Goal: Task Accomplishment & Management: Manage account settings

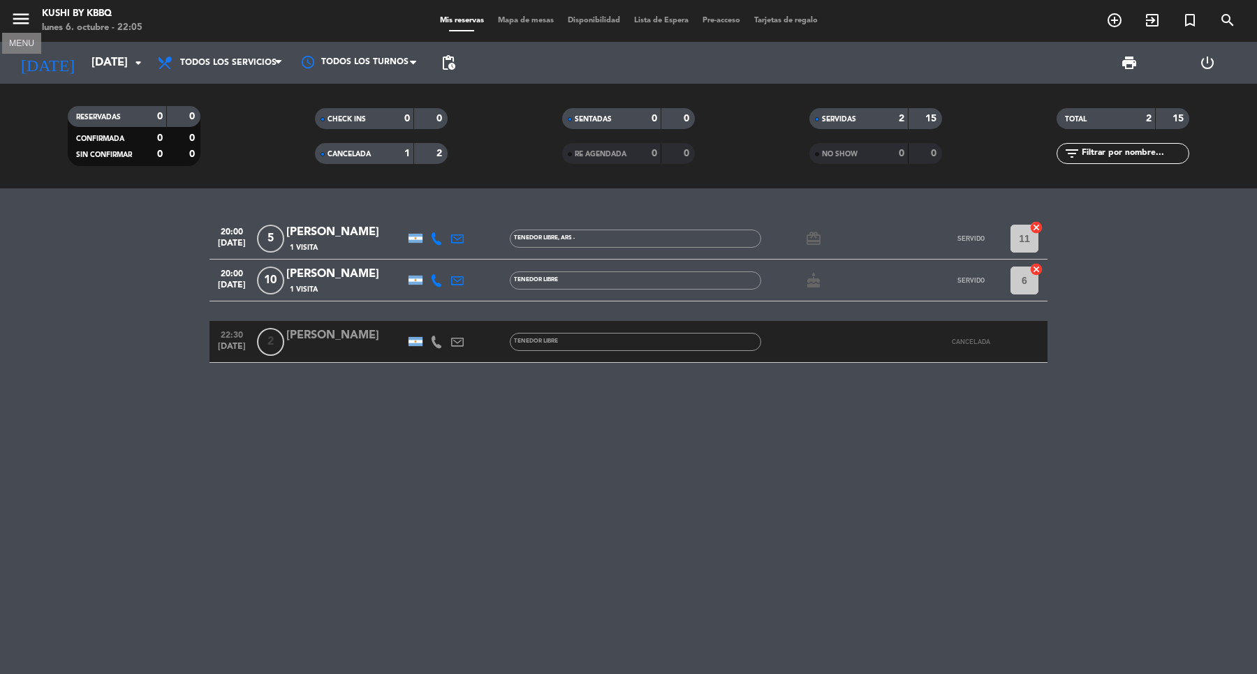
click at [30, 14] on icon "menu" at bounding box center [20, 18] width 21 height 21
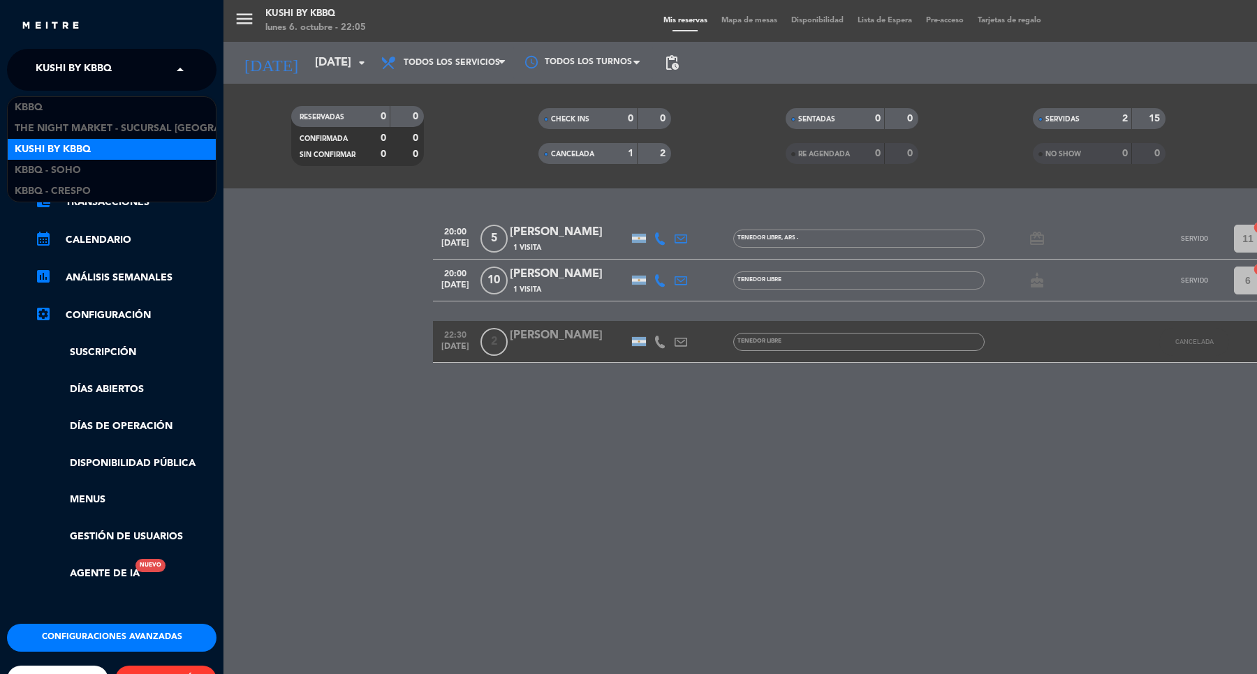
click at [82, 71] on span "Kushi by KBBQ" at bounding box center [74, 69] width 76 height 29
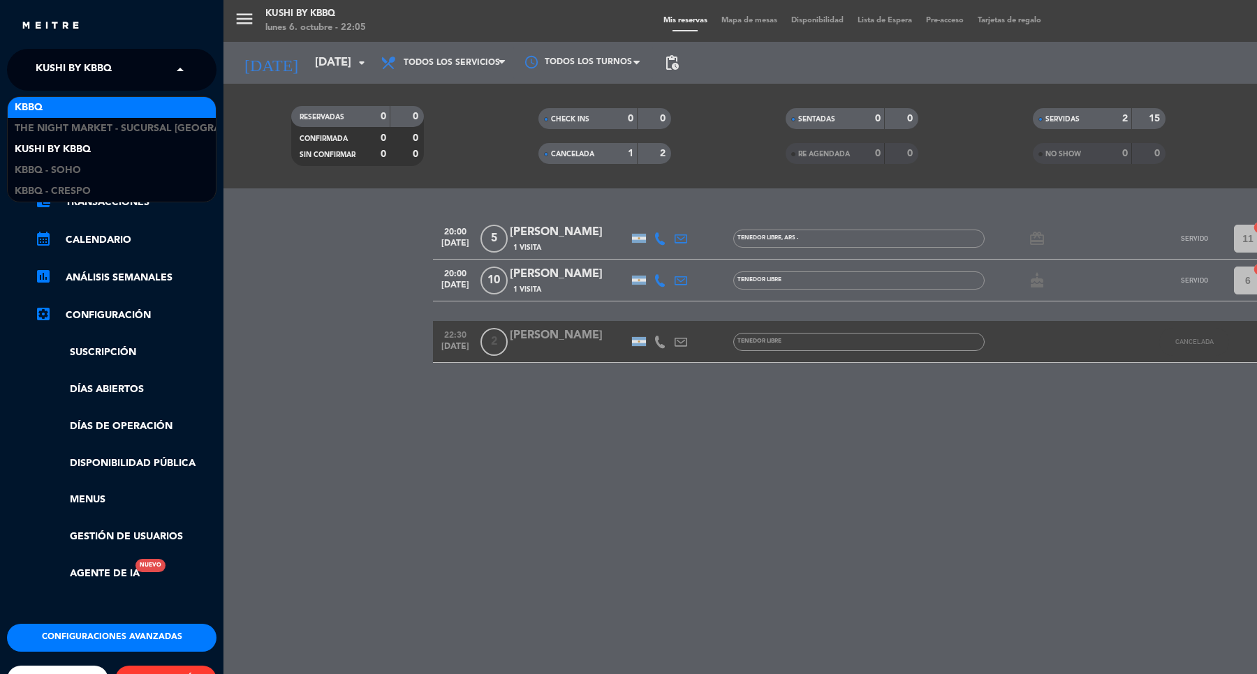
click at [71, 110] on div "KBBQ" at bounding box center [112, 107] width 208 height 21
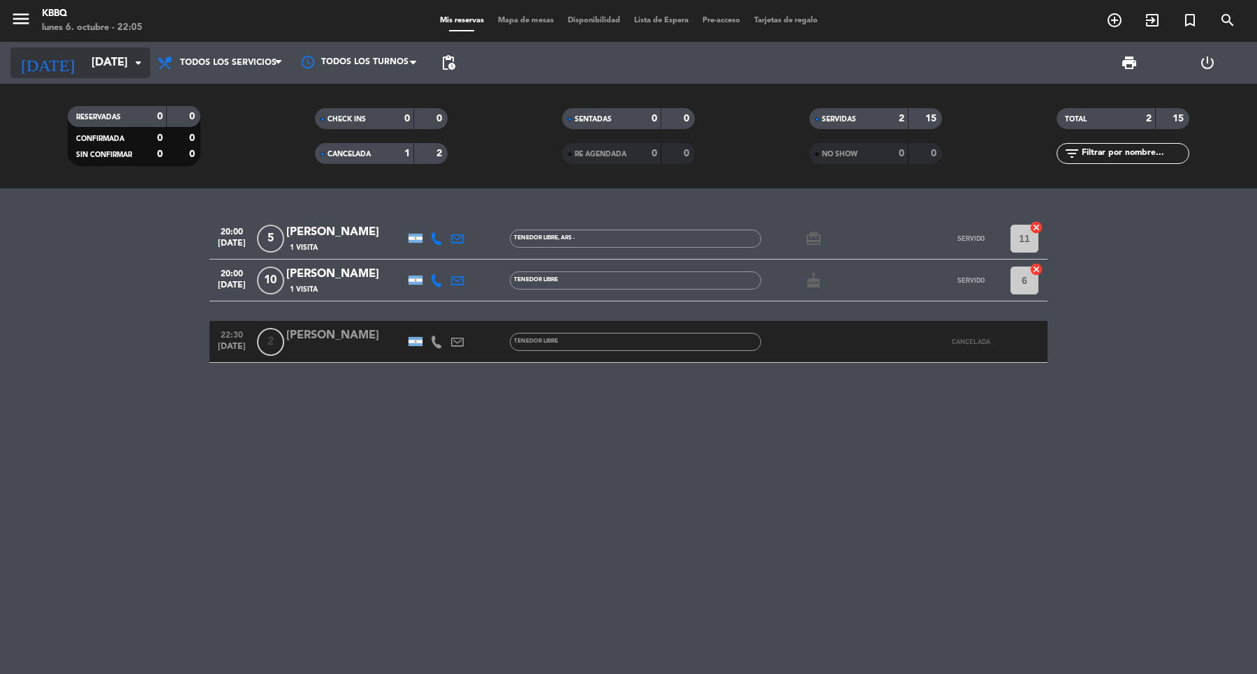
click at [84, 65] on input "[DATE]" at bounding box center [158, 63] width 149 height 27
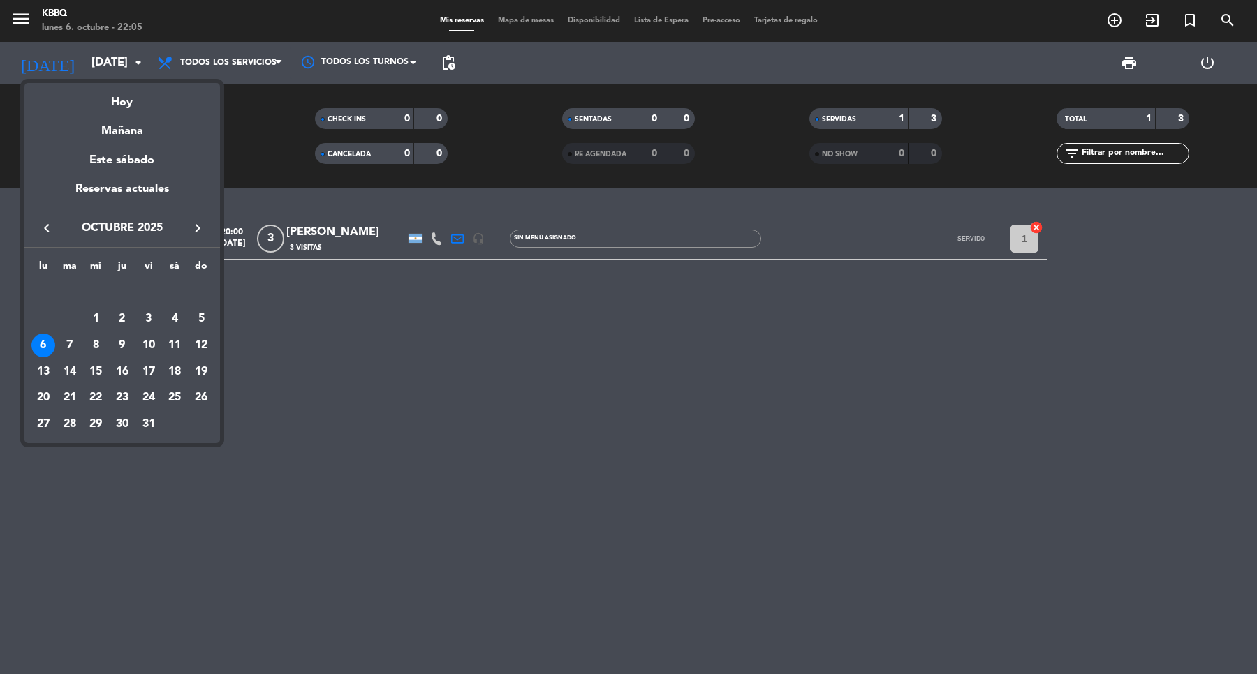
click at [119, 61] on div at bounding box center [628, 337] width 1257 height 674
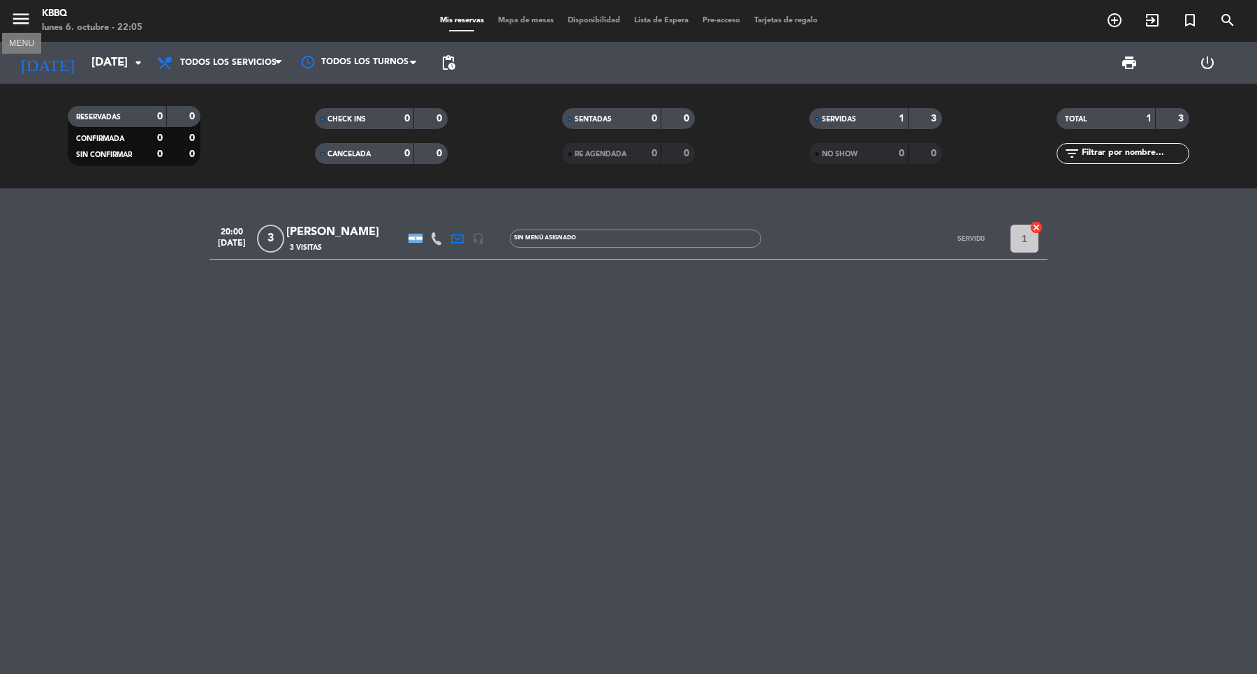
click at [25, 22] on icon "menu" at bounding box center [20, 18] width 21 height 21
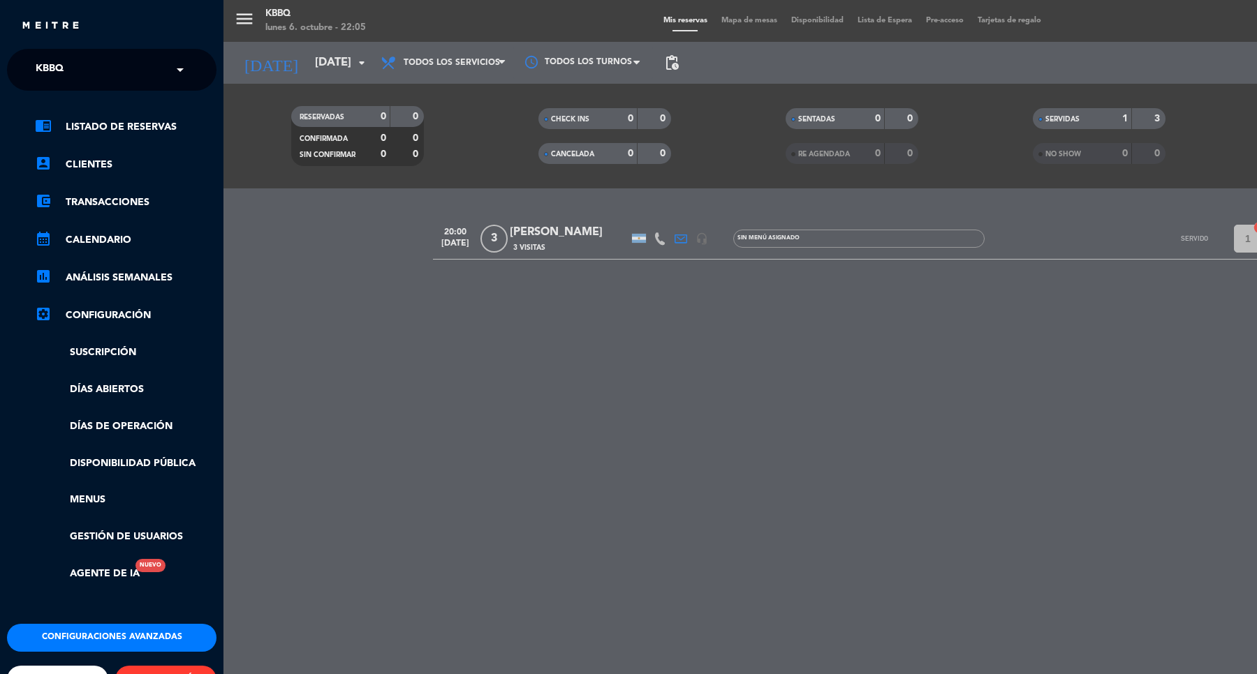
click at [91, 77] on input "text" at bounding box center [113, 70] width 170 height 31
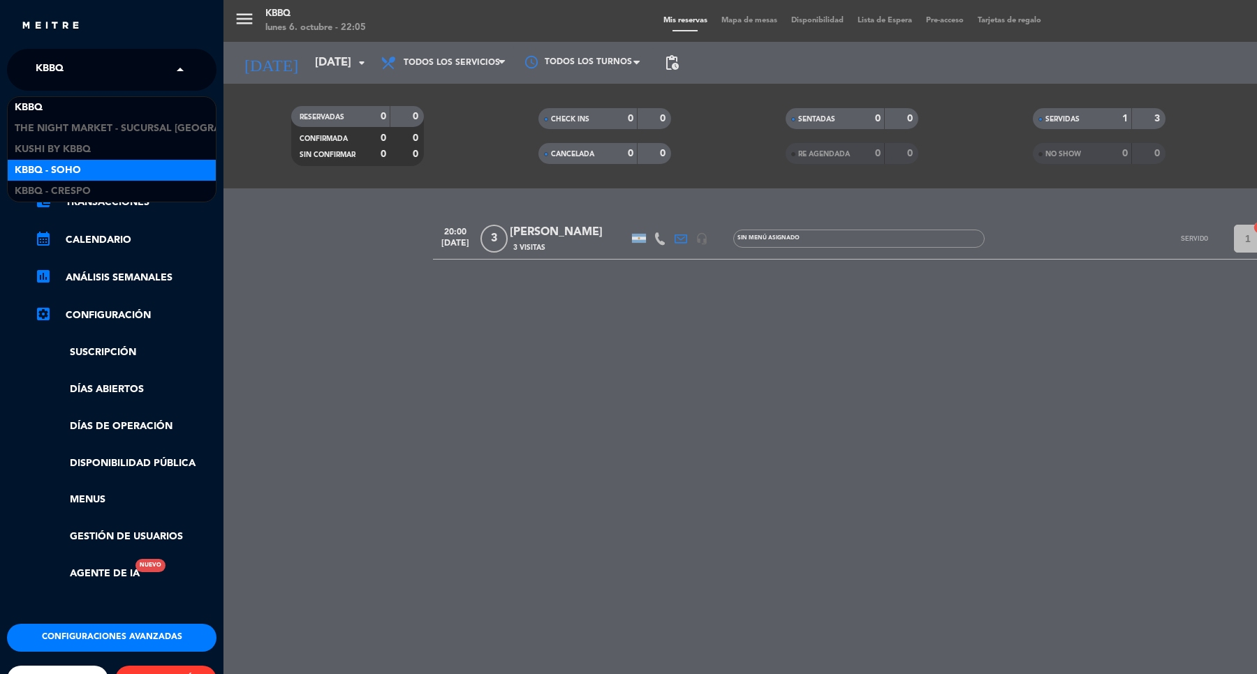
click at [102, 168] on div "Kbbq - Soho" at bounding box center [112, 170] width 208 height 21
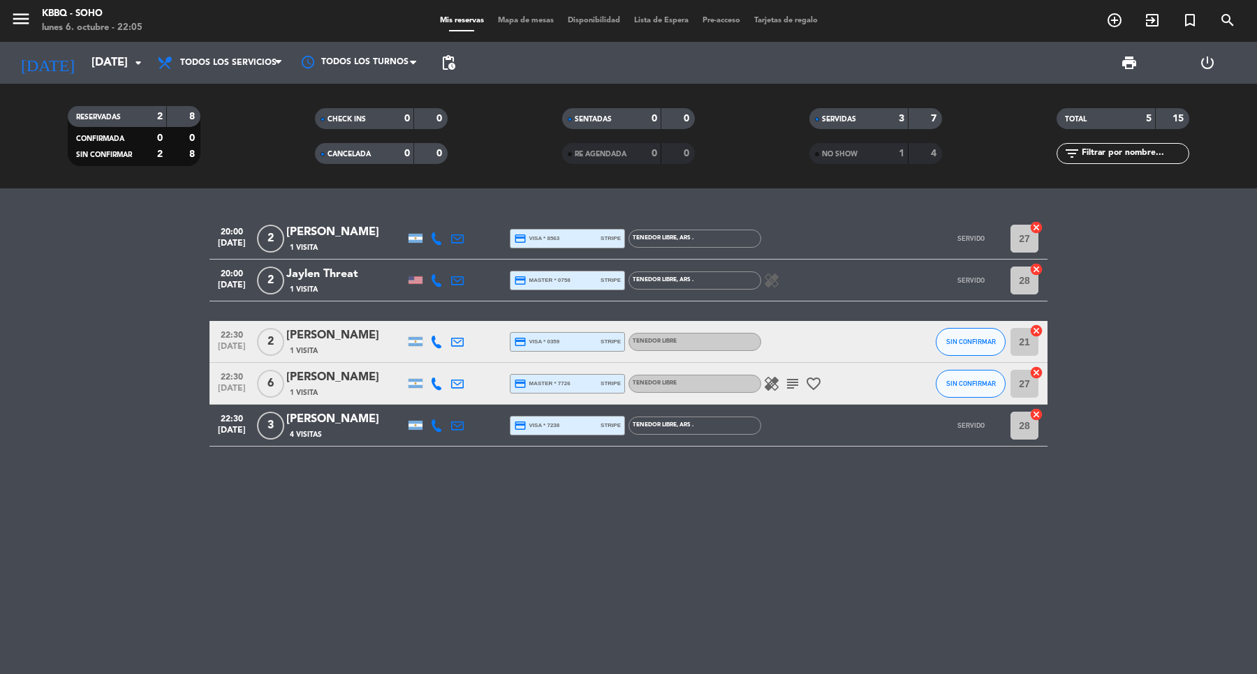
click at [612, 158] on div "RE AGENDADA" at bounding box center [598, 154] width 64 height 16
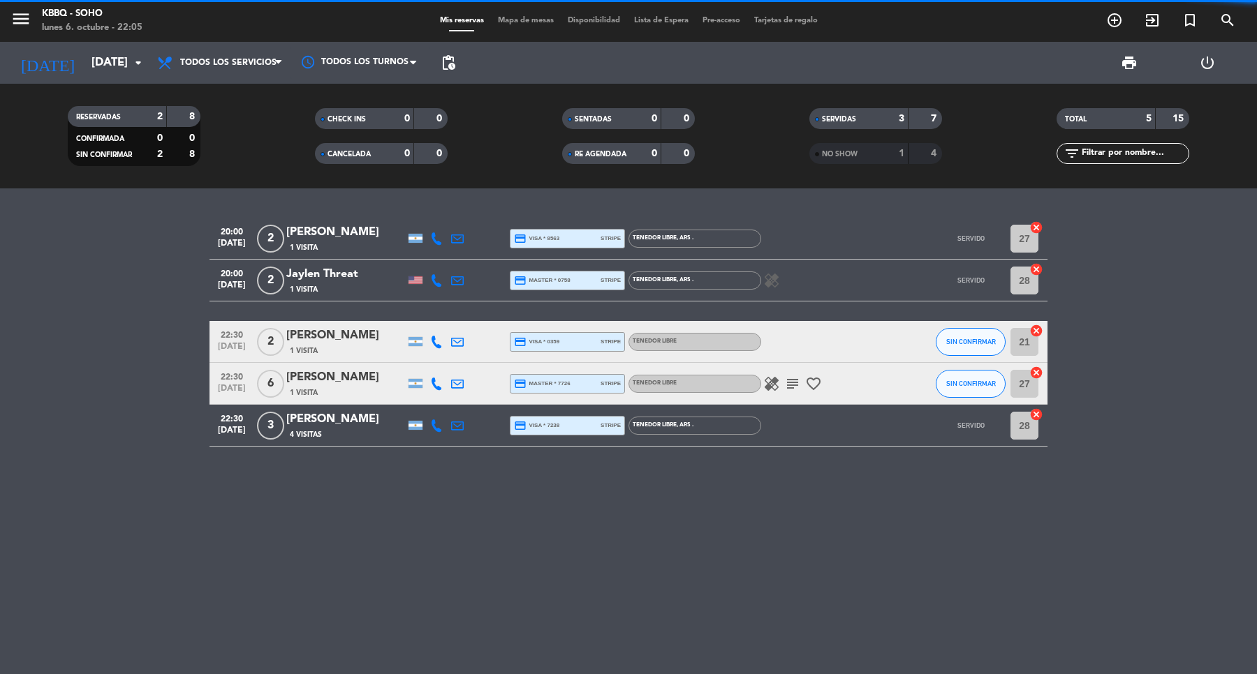
click at [884, 147] on div "1" at bounding box center [891, 154] width 28 height 16
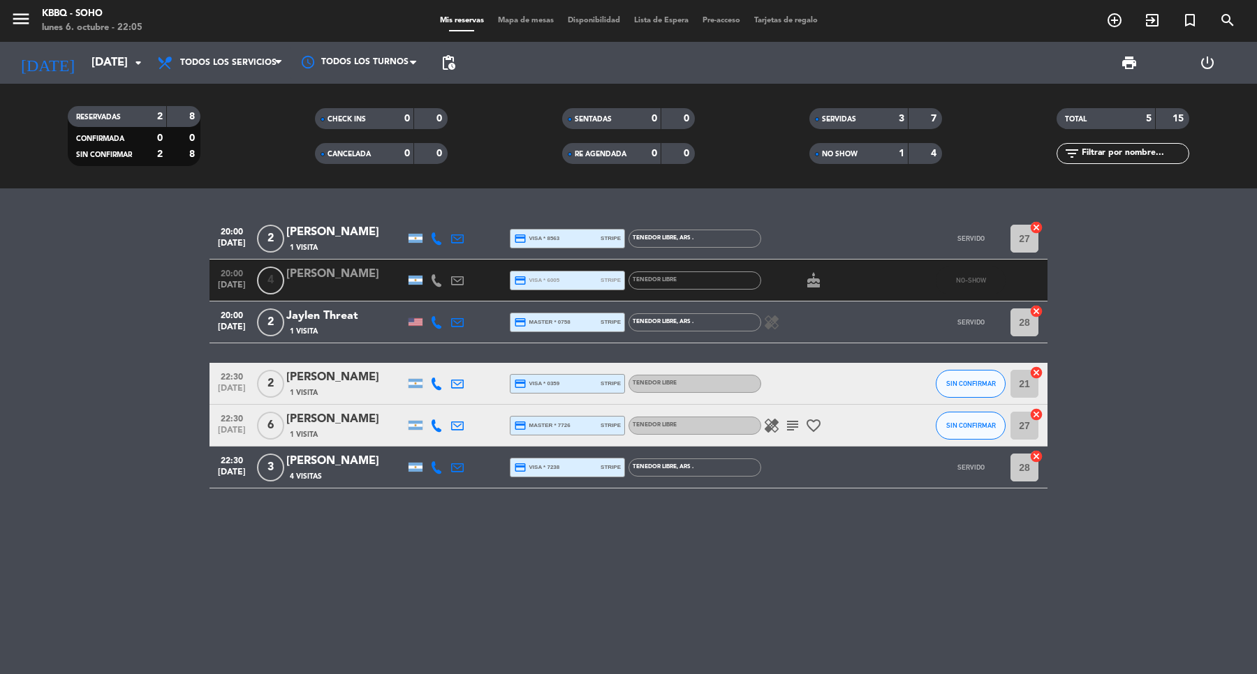
click at [1089, 112] on div "TOTAL" at bounding box center [1092, 119] width 64 height 16
click at [1098, 116] on div "TOTAL" at bounding box center [1092, 119] width 64 height 16
click at [370, 123] on div "CHECK INS" at bounding box center [350, 119] width 64 height 16
click at [371, 121] on div "CHECK INS" at bounding box center [350, 119] width 64 height 16
click at [84, 54] on input "[DATE]" at bounding box center [158, 63] width 149 height 27
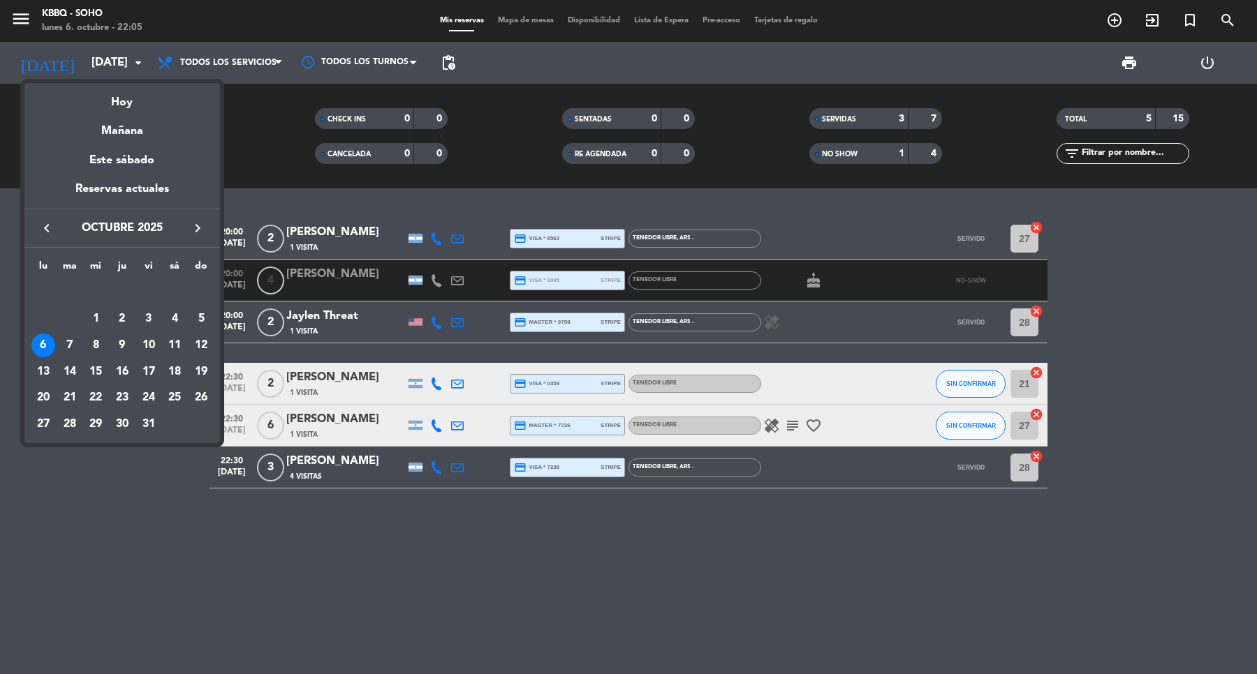
click at [42, 337] on div "6" at bounding box center [43, 346] width 24 height 24
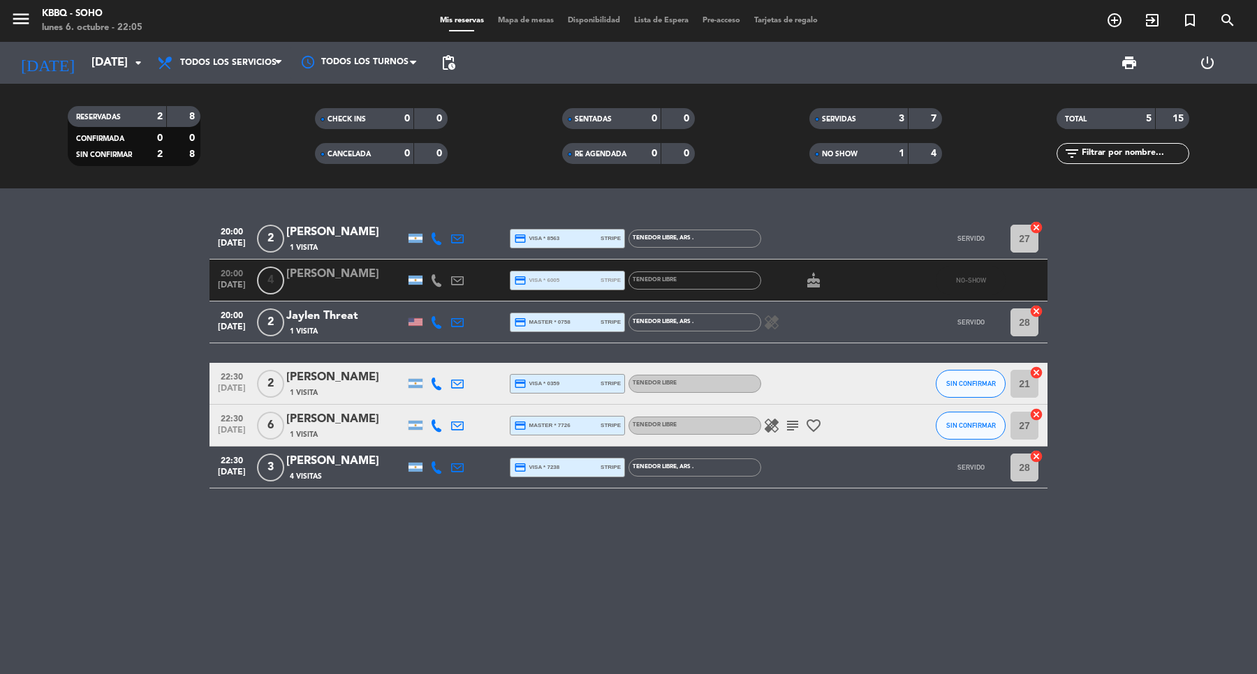
click at [315, 555] on div "20:00 [DATE] 2 [PERSON_NAME] 1 Visita credit_card visa * 8563 stripe TENEDOR LI…" at bounding box center [628, 432] width 1257 height 486
click at [577, 157] on span "RE AGENDADA" at bounding box center [601, 154] width 52 height 7
click at [577, 109] on div "SENTADAS 0 0" at bounding box center [628, 118] width 133 height 21
click at [880, 158] on div "1" at bounding box center [891, 154] width 28 height 16
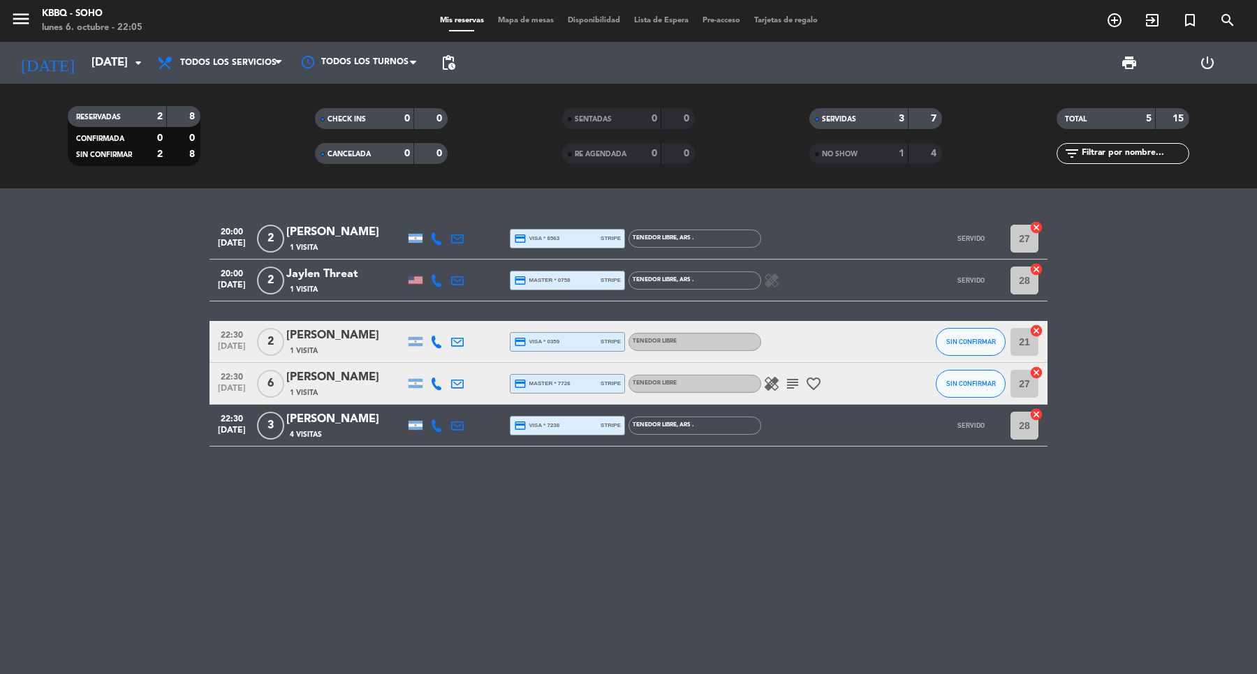
click at [846, 119] on span "SERVIDAS" at bounding box center [839, 119] width 34 height 7
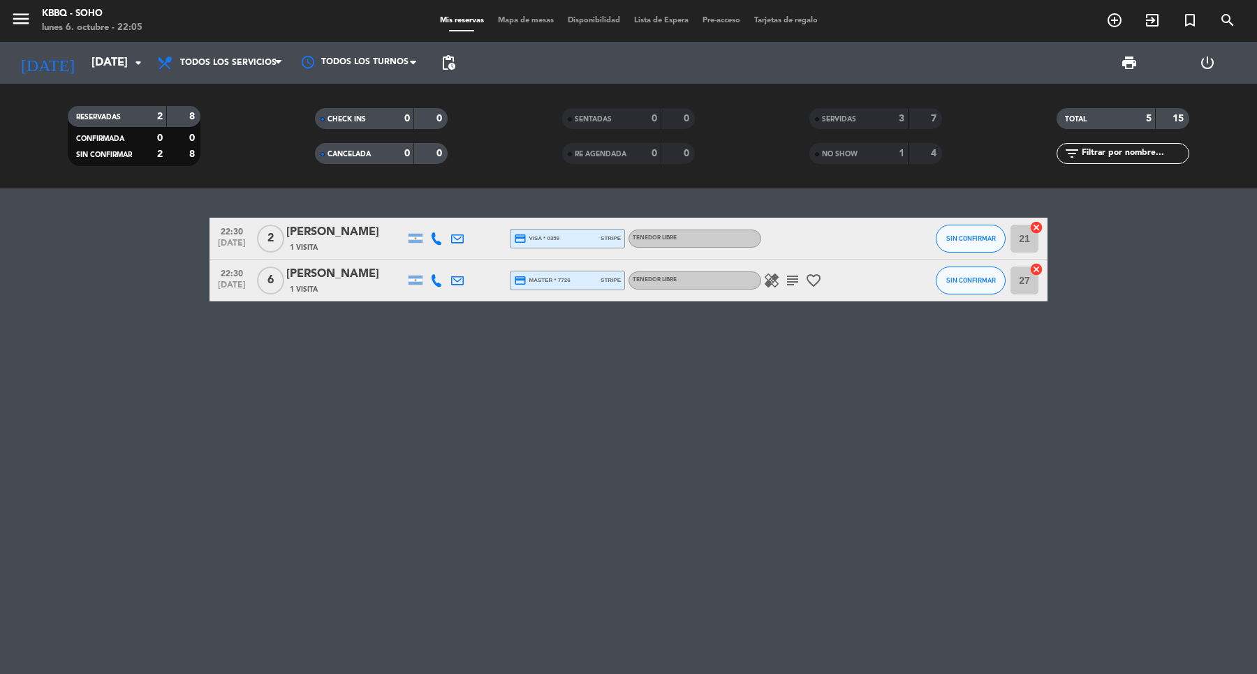
click at [343, 116] on span "CHECK INS" at bounding box center [346, 119] width 38 height 7
click at [362, 116] on span "CHECK INS" at bounding box center [346, 119] width 38 height 7
click at [371, 158] on div "CANCELADA" at bounding box center [350, 154] width 64 height 16
click at [899, 120] on strong "3" at bounding box center [902, 119] width 6 height 10
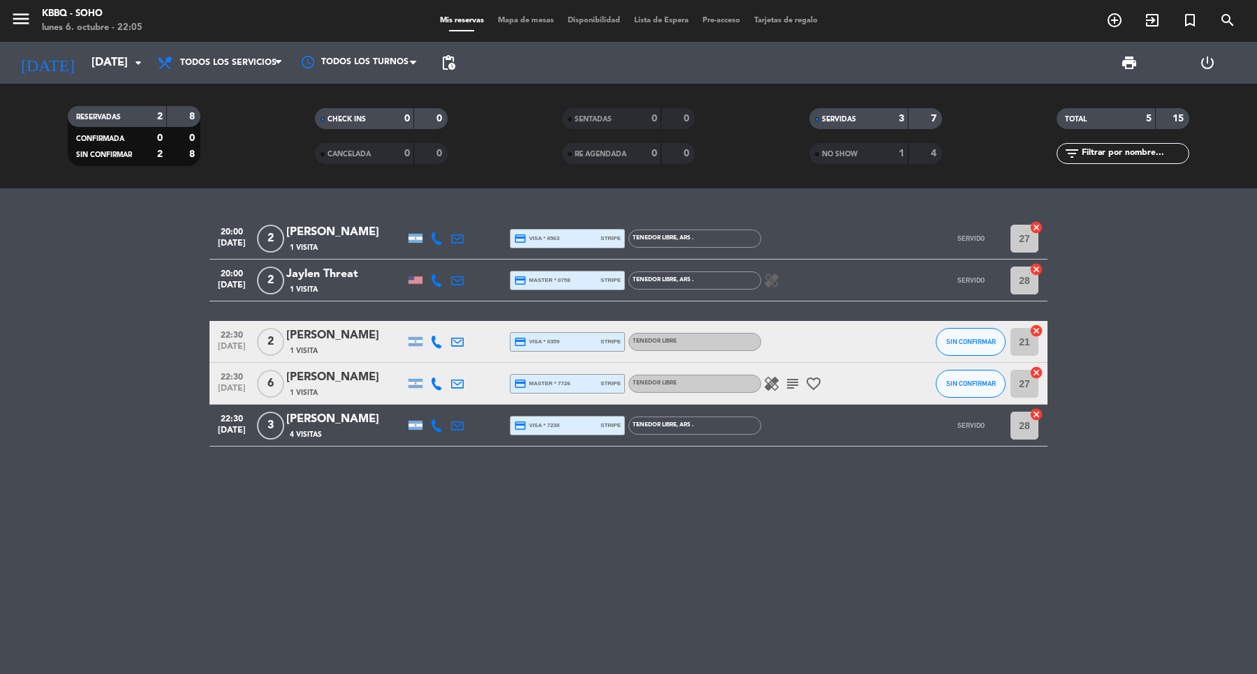
click at [899, 120] on strong "3" at bounding box center [902, 119] width 6 height 10
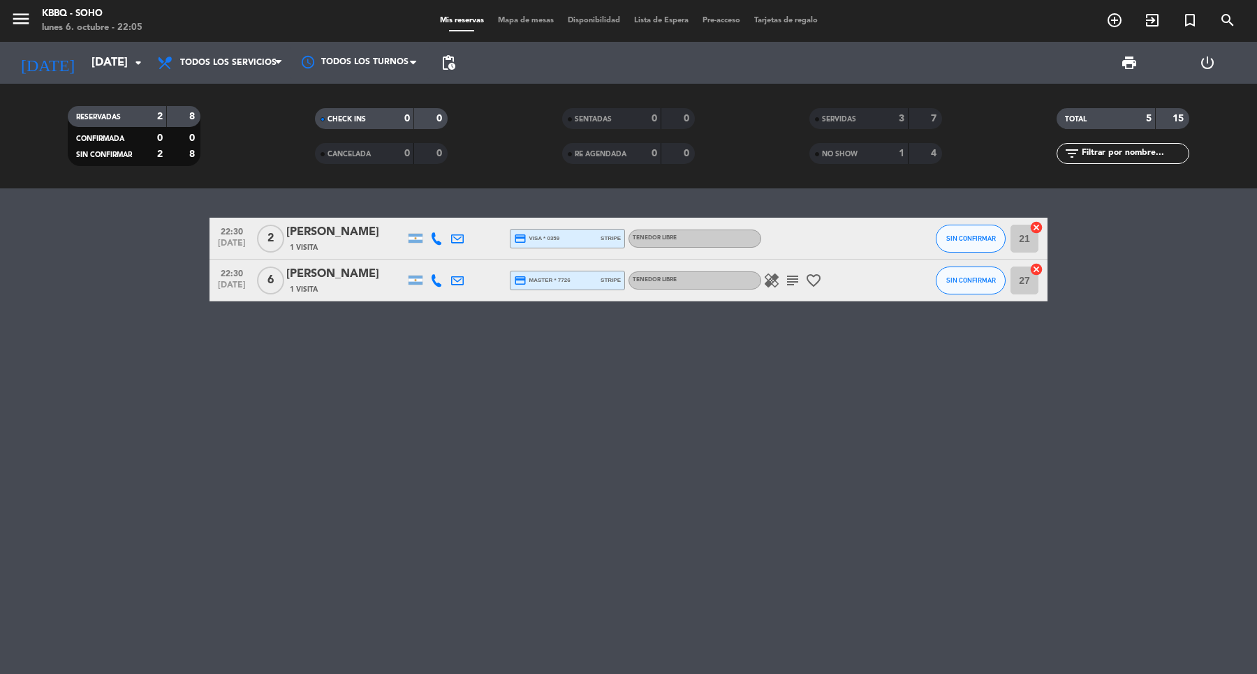
click at [751, 485] on div "22:30 [DATE] 2 [PERSON_NAME] 1 Visita credit_card visa * 0359 stripe TENEDOR LI…" at bounding box center [628, 432] width 1257 height 486
click at [665, 115] on div "0" at bounding box center [678, 119] width 27 height 16
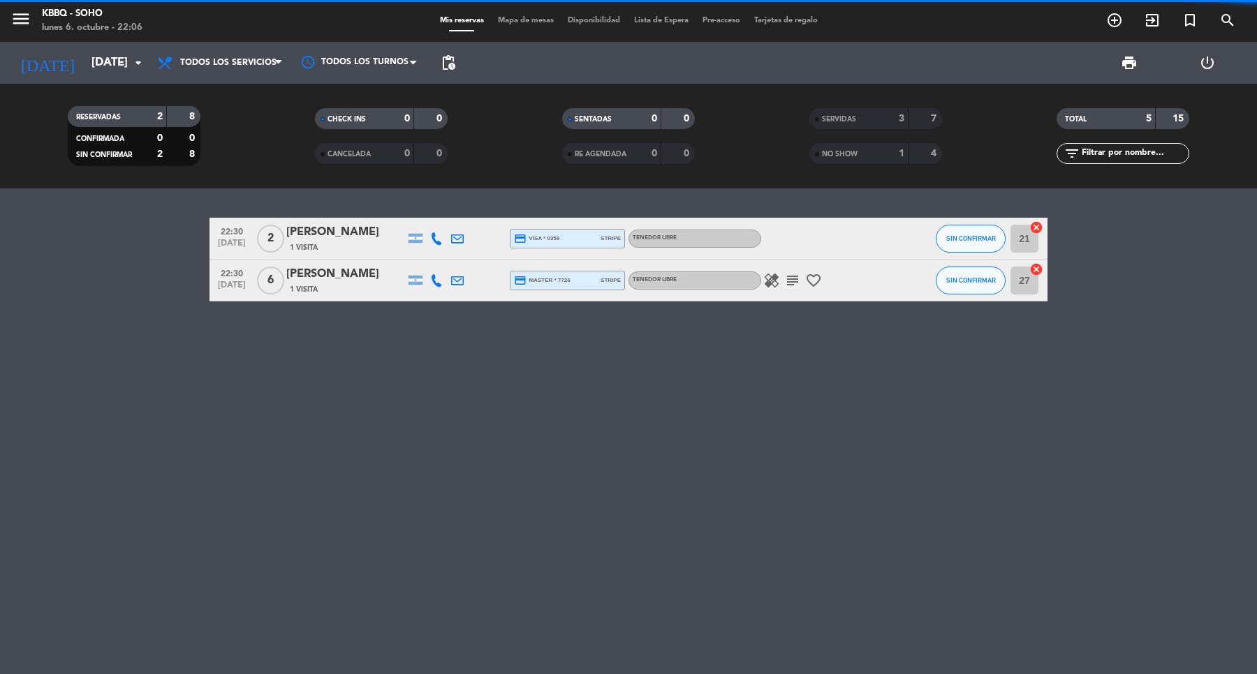
click at [665, 115] on div "0" at bounding box center [678, 119] width 27 height 16
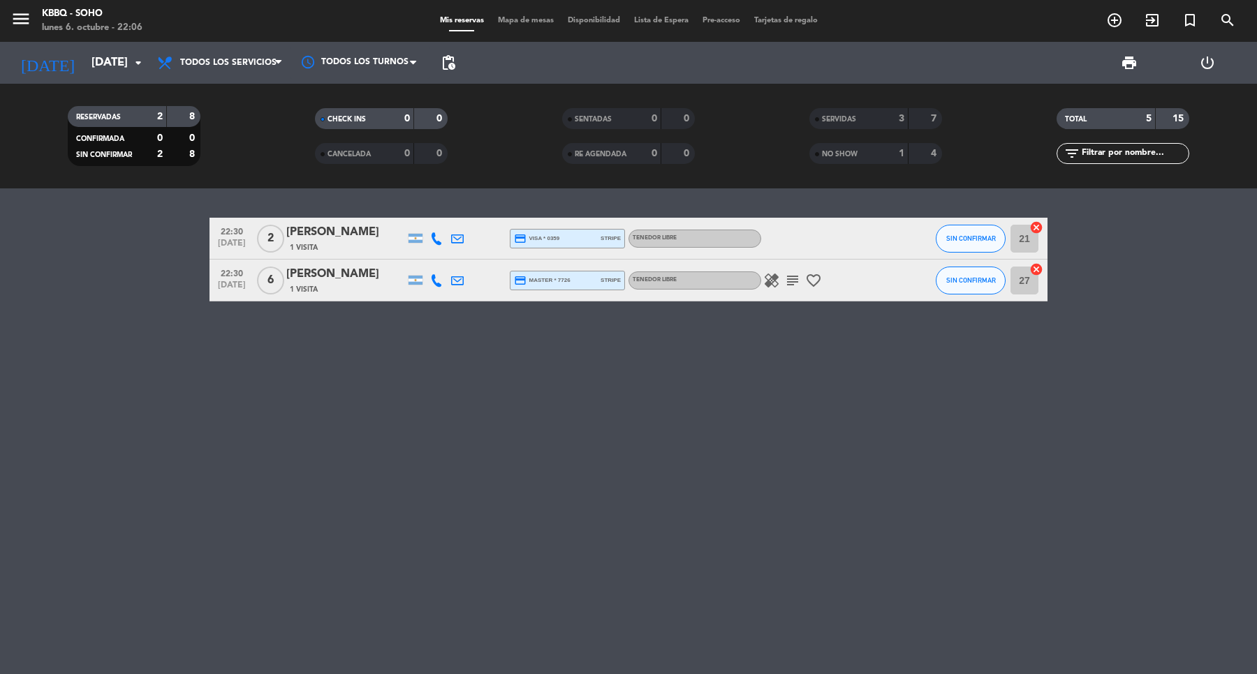
click at [849, 161] on div "NO SHOW" at bounding box center [845, 154] width 64 height 16
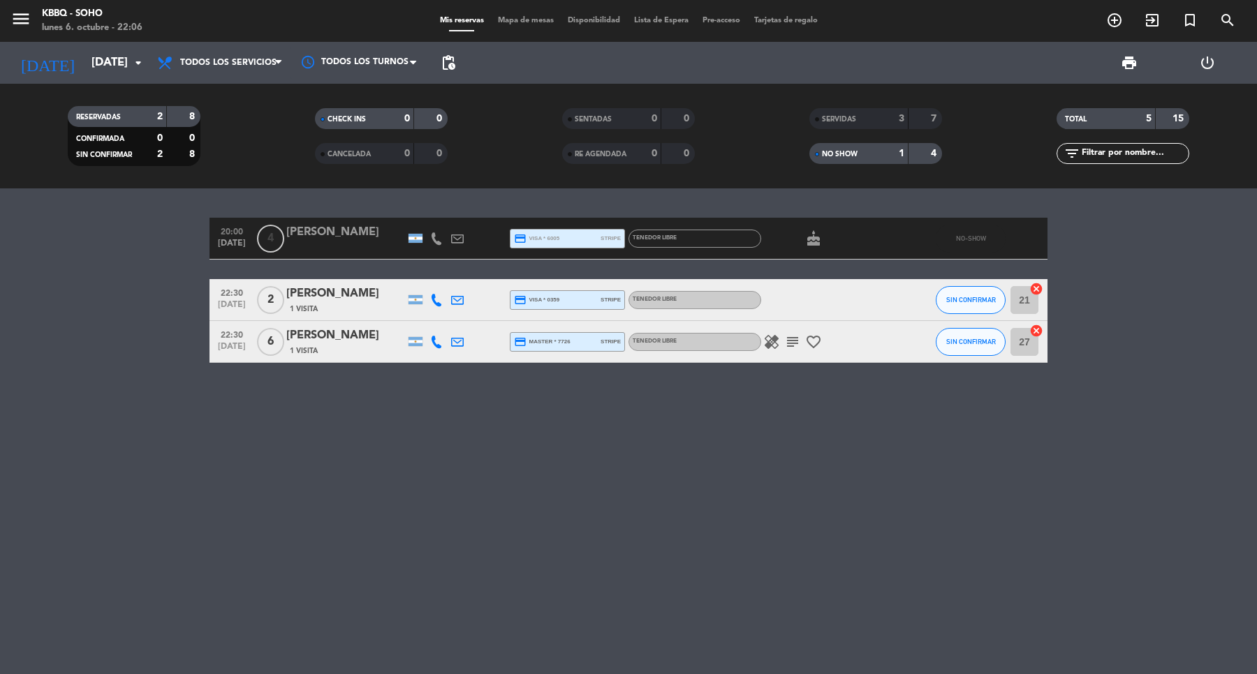
click at [849, 161] on div "NO SHOW" at bounding box center [845, 154] width 64 height 16
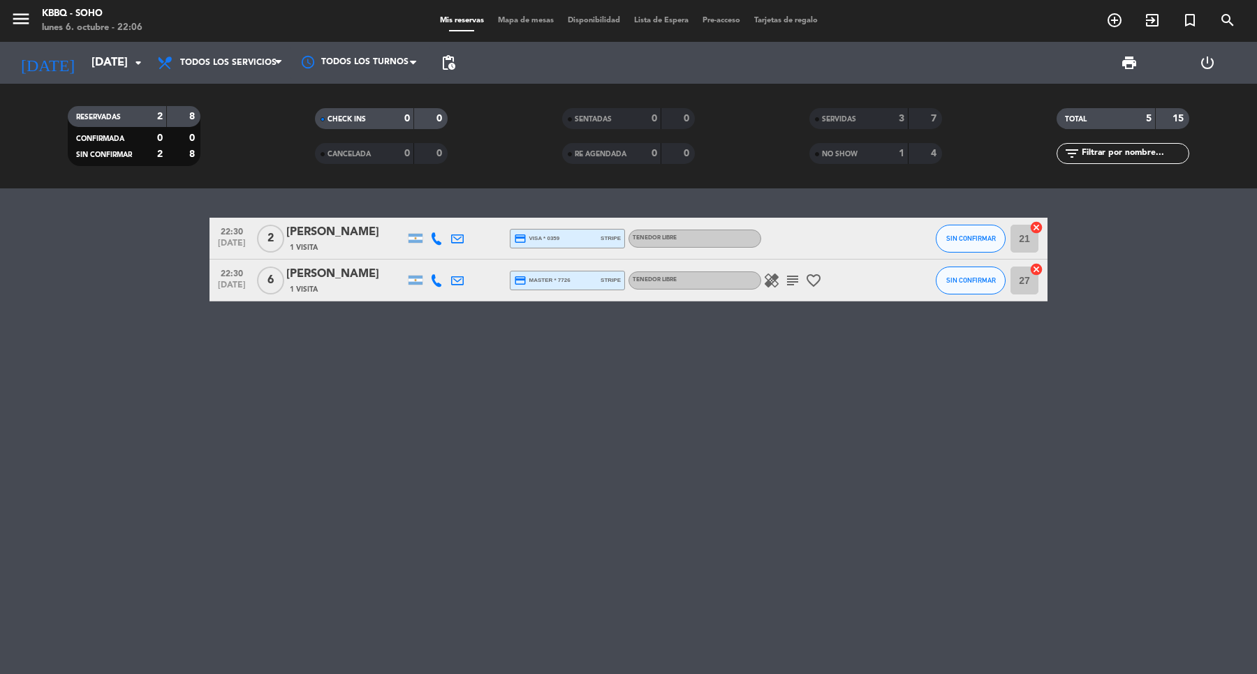
click at [916, 124] on div "7" at bounding box center [925, 119] width 27 height 16
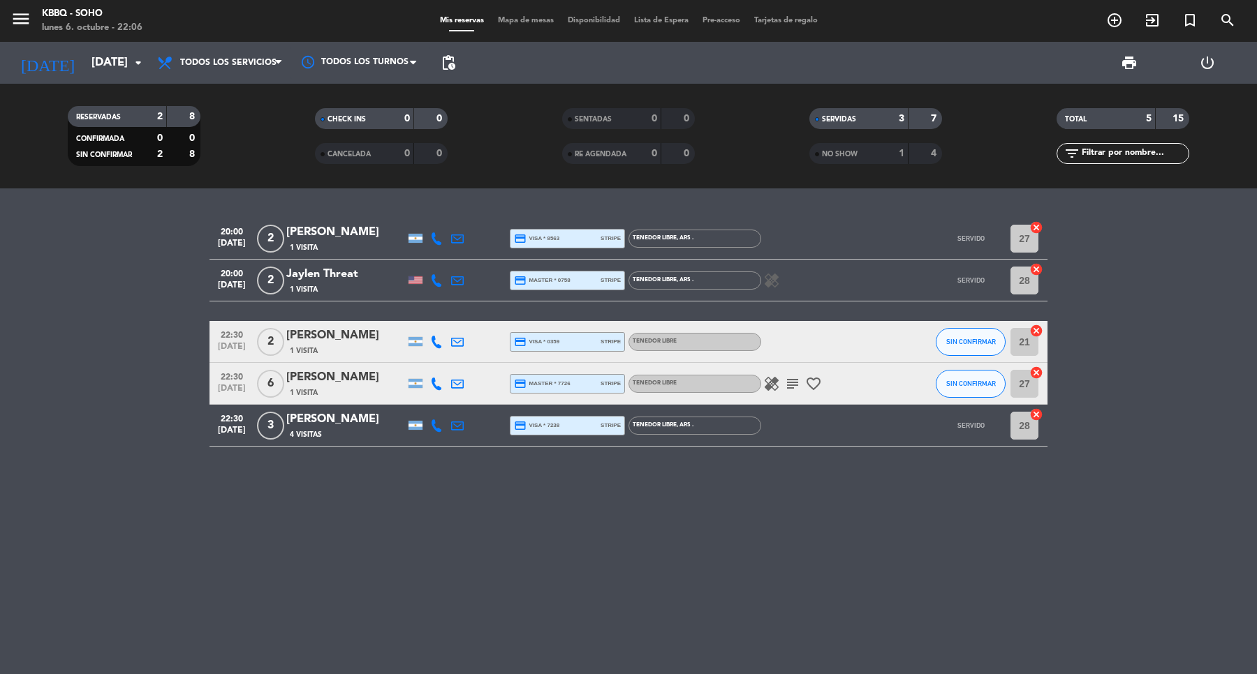
click at [709, 586] on div "20:00 [DATE] 2 [PERSON_NAME] 1 Visita credit_card visa * 8563 stripe TENEDOR LI…" at bounding box center [628, 432] width 1257 height 486
drag, startPoint x: 749, startPoint y: 532, endPoint x: 880, endPoint y: 587, distance: 141.7
click at [880, 587] on div "20:00 [DATE] 2 [PERSON_NAME] 1 Visita credit_card visa * 8563 stripe TENEDOR LI…" at bounding box center [628, 432] width 1257 height 486
click at [968, 388] on button "SIN CONFIRMAR" at bounding box center [971, 384] width 70 height 28
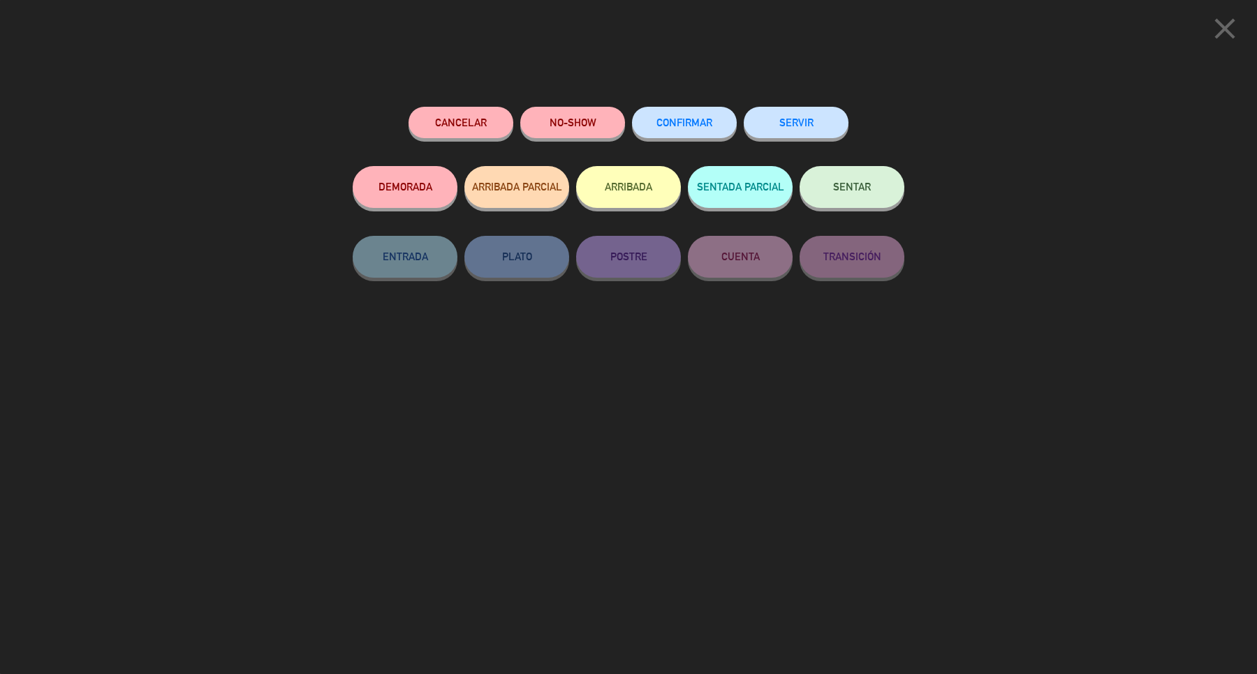
click at [811, 110] on button "SERVIR" at bounding box center [796, 122] width 105 height 31
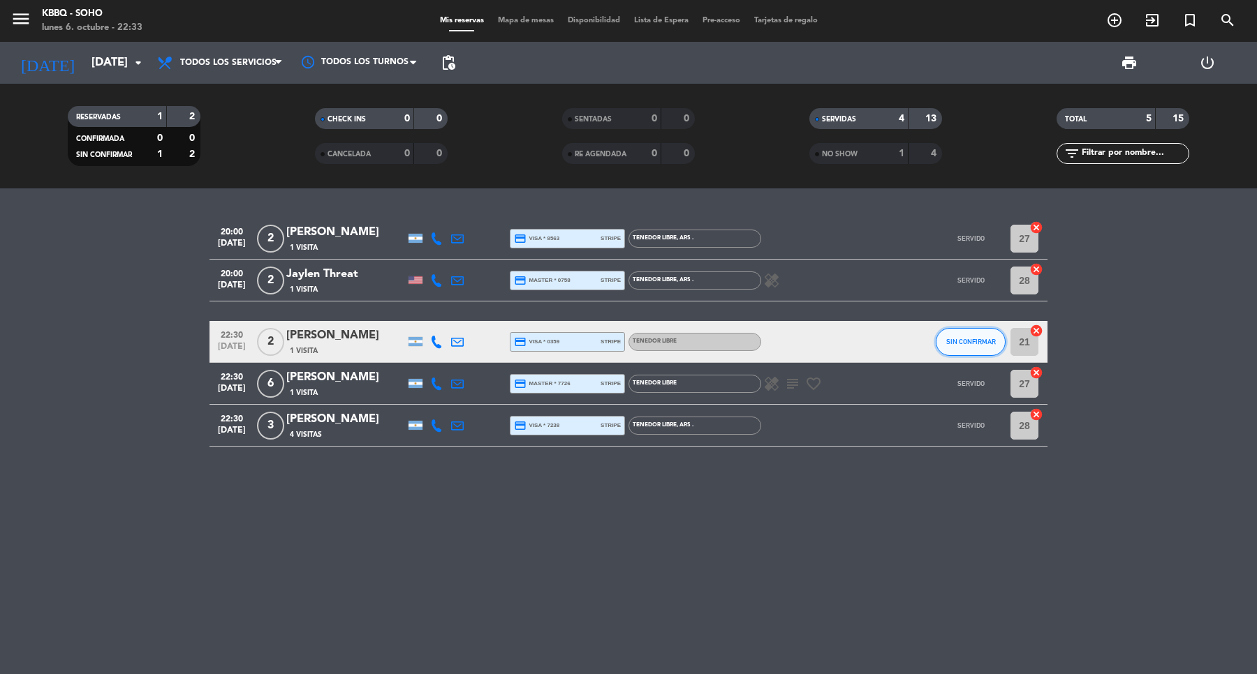
click at [958, 353] on button "SIN CONFIRMAR" at bounding box center [971, 342] width 70 height 28
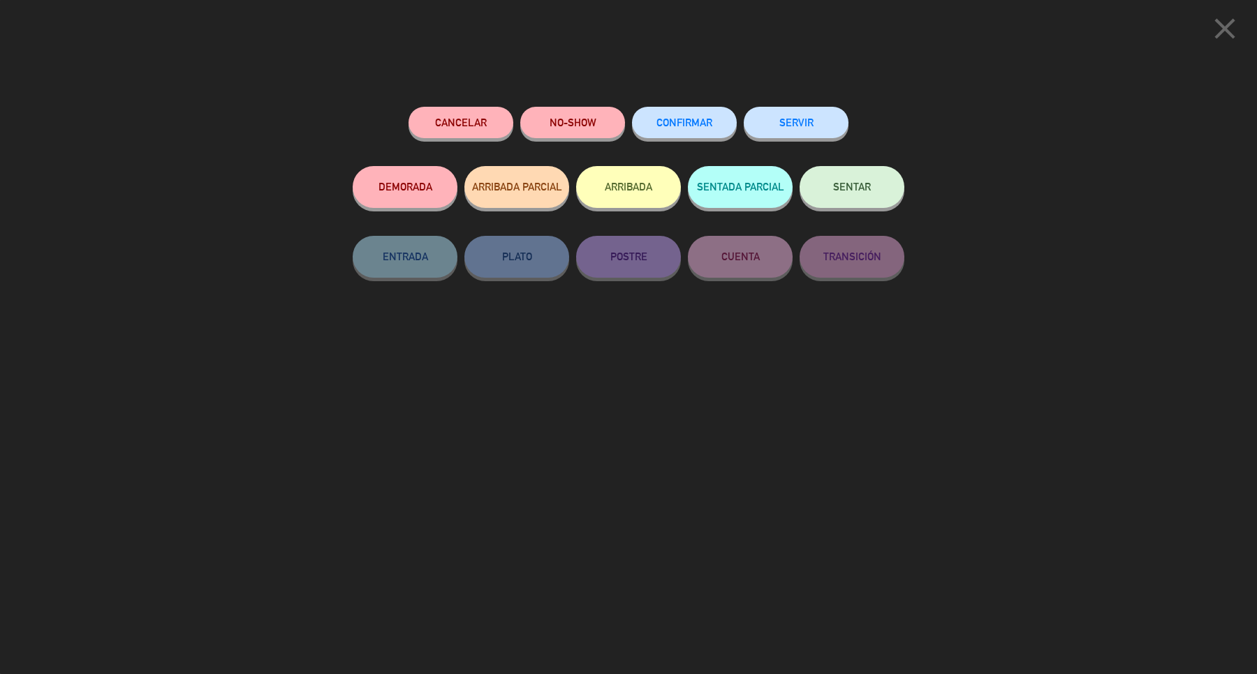
click at [783, 133] on button "SERVIR" at bounding box center [796, 122] width 105 height 31
